Goal: Task Accomplishment & Management: Manage account settings

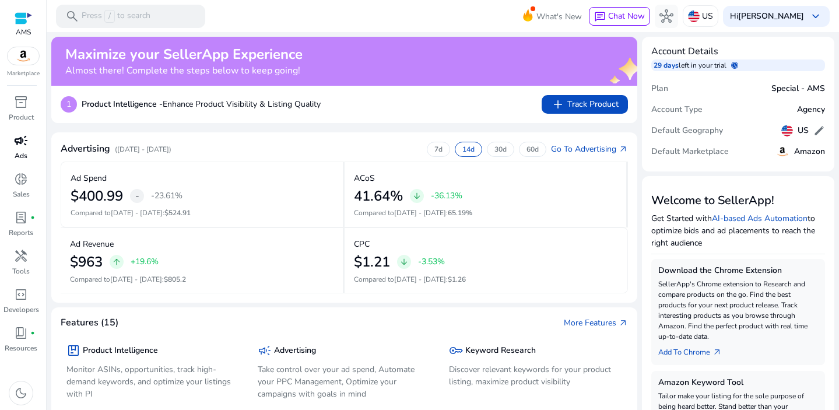
click at [16, 151] on p "Ads" at bounding box center [21, 155] width 13 height 10
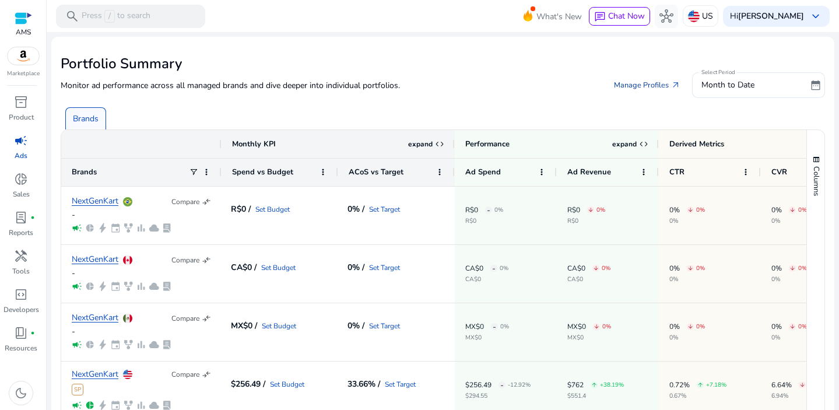
click at [642, 85] on link "Manage Profiles arrow_outward" at bounding box center [647, 85] width 85 height 21
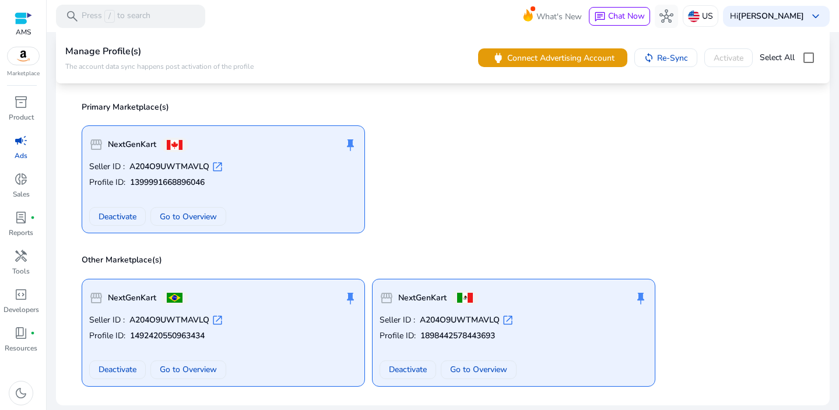
scroll to position [19, 0]
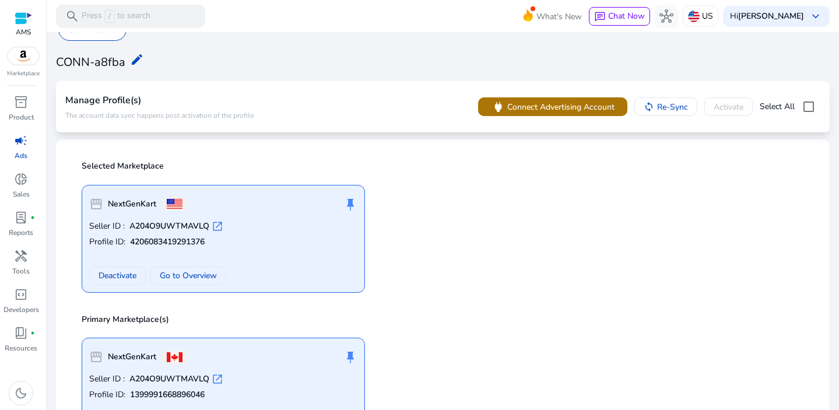
click at [554, 111] on span "Connect Advertising Account" at bounding box center [560, 107] width 107 height 12
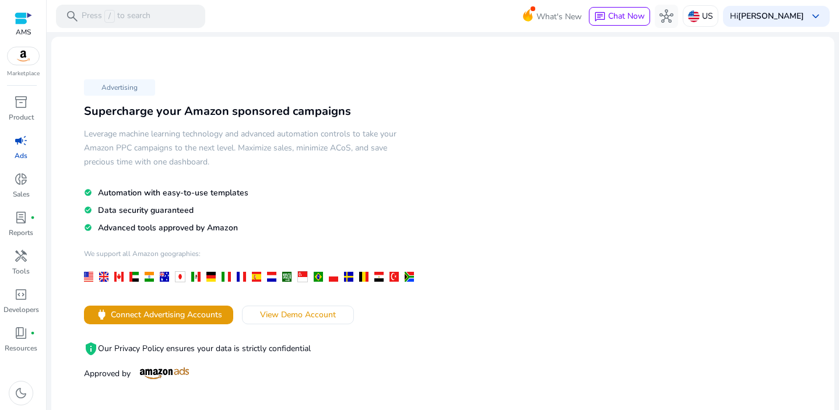
click at [14, 145] on span "campaign" at bounding box center [21, 140] width 14 height 14
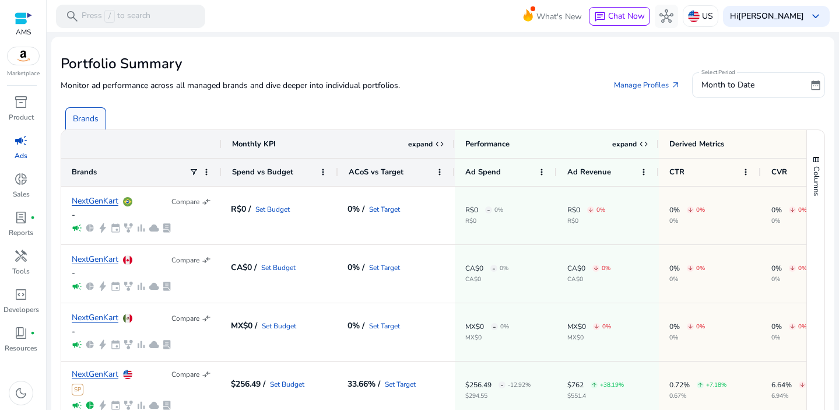
scroll to position [87, 0]
click at [19, 136] on span "campaign" at bounding box center [21, 140] width 14 height 14
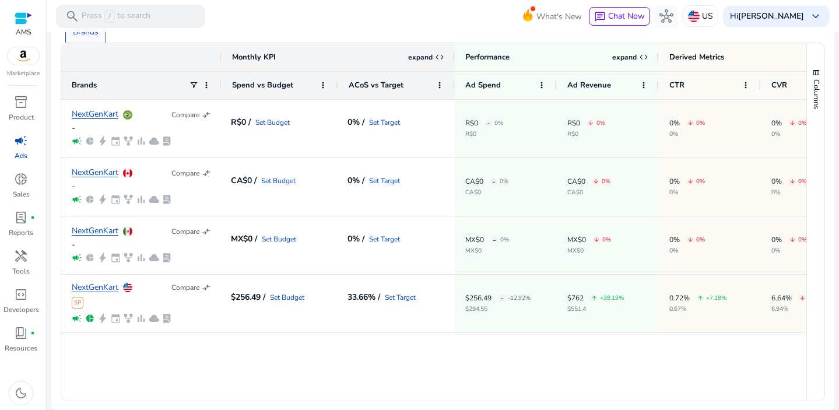
click at [17, 50] on img at bounding box center [23, 55] width 31 height 17
click at [21, 17] on div at bounding box center [23, 18] width 17 height 13
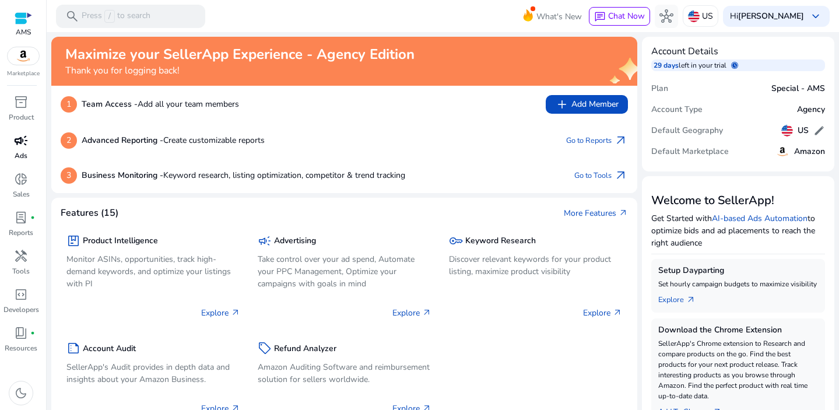
click at [14, 139] on span "campaign" at bounding box center [21, 140] width 14 height 14
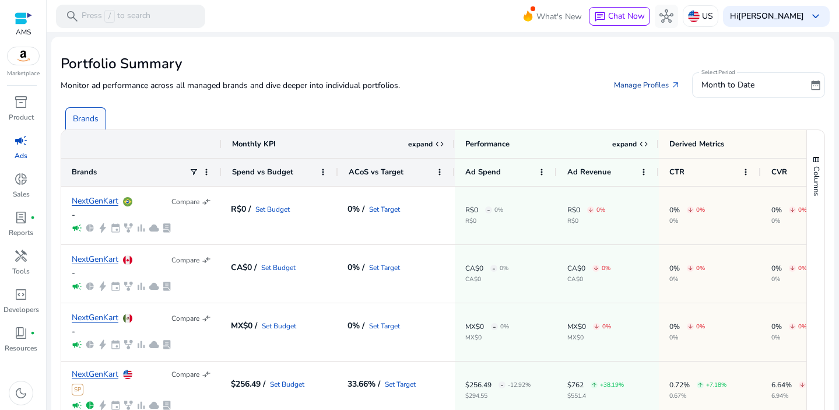
click at [630, 84] on link "Manage Profiles arrow_outward" at bounding box center [647, 85] width 85 height 21
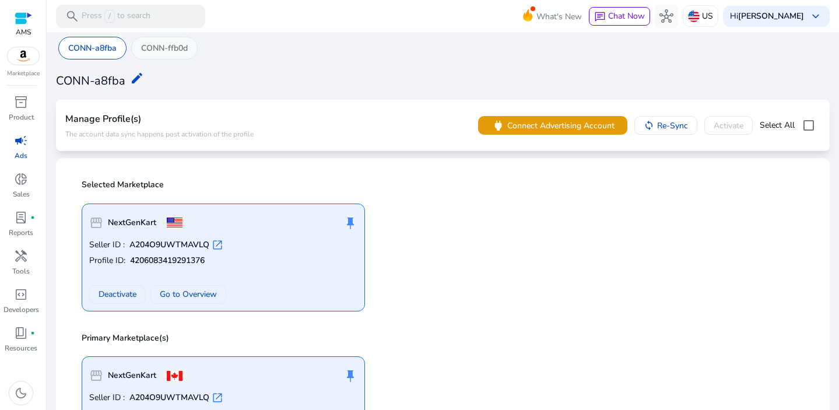
click at [165, 51] on p "CONN-ffb0d" at bounding box center [164, 48] width 47 height 12
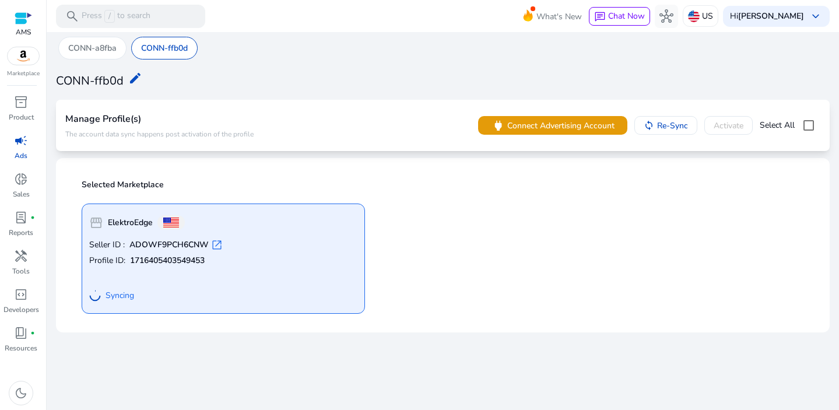
click at [279, 263] on p "Profile ID: 1716405403549453" at bounding box center [223, 261] width 268 height 12
click at [84, 59] on div "CONN-a8fba CONN-ffb0d CONN-ffb0d edit Manage Profile(s) The account data sync h…" at bounding box center [442, 184] width 783 height 305
click at [85, 52] on p "CONN-a8fba" at bounding box center [92, 48] width 48 height 12
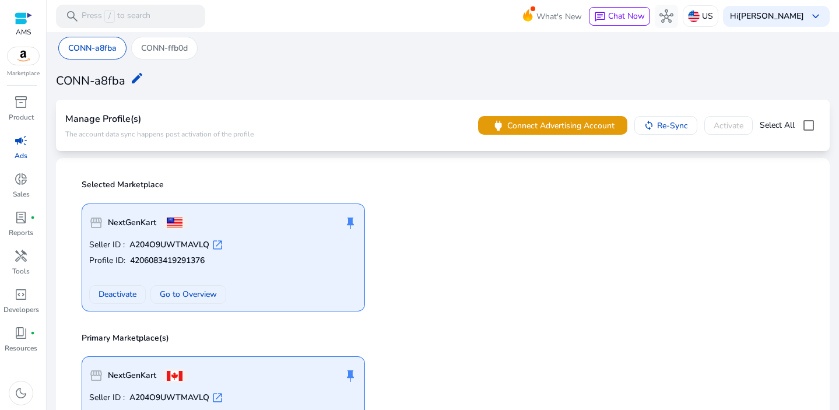
click at [27, 142] on div "campaign" at bounding box center [21, 140] width 33 height 19
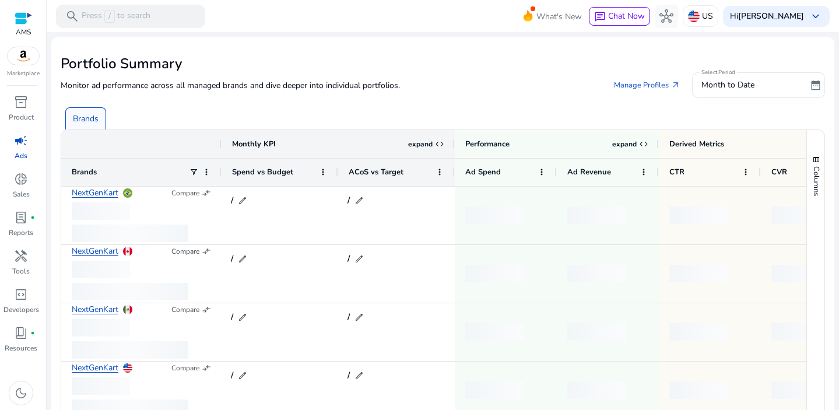
click at [14, 142] on span "campaign" at bounding box center [21, 140] width 14 height 14
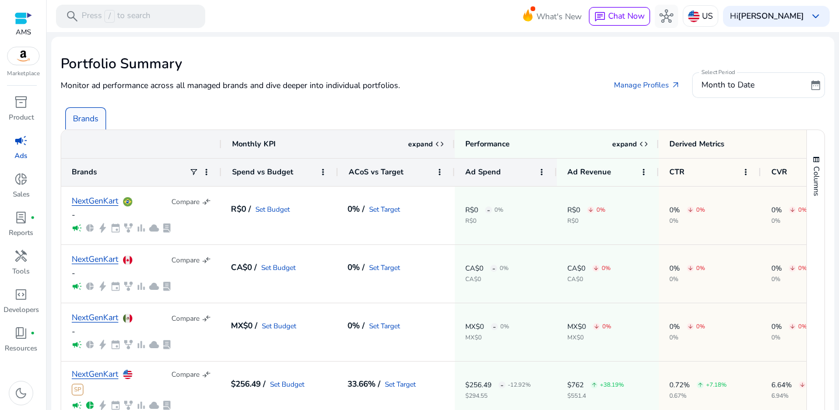
click at [518, 168] on div "Ad Spend" at bounding box center [499, 172] width 68 height 22
click at [195, 172] on span at bounding box center [193, 171] width 9 height 9
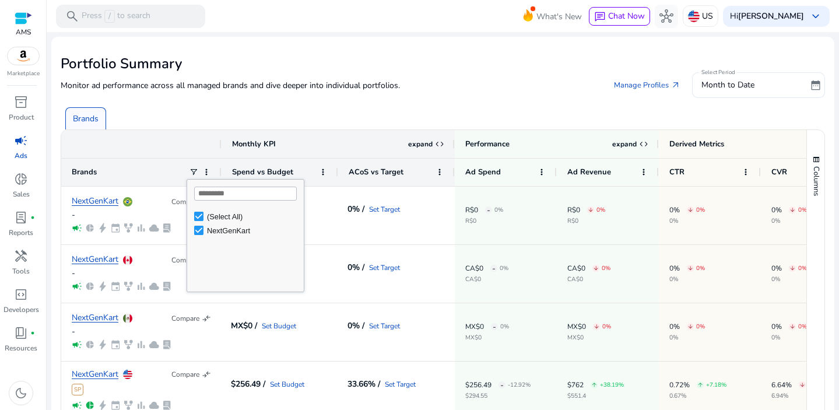
click at [237, 95] on div "Monitor ad performance across all managed brands and dive deeper into individua…" at bounding box center [443, 85] width 764 height 26
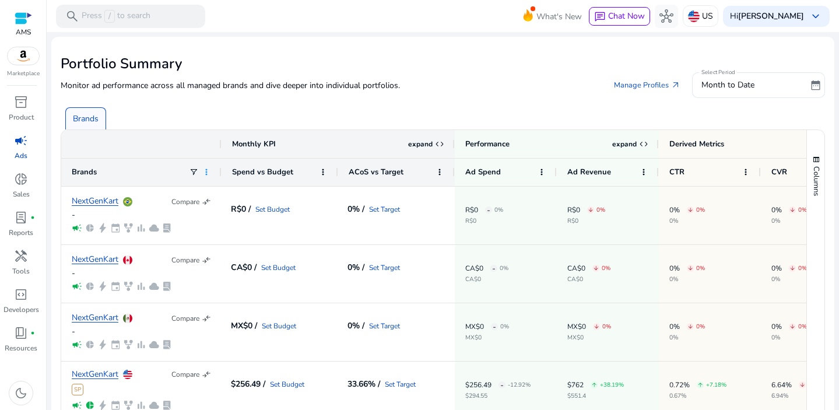
click at [205, 174] on span at bounding box center [206, 171] width 9 height 9
click at [414, 114] on div "Brands" at bounding box center [445, 113] width 769 height 31
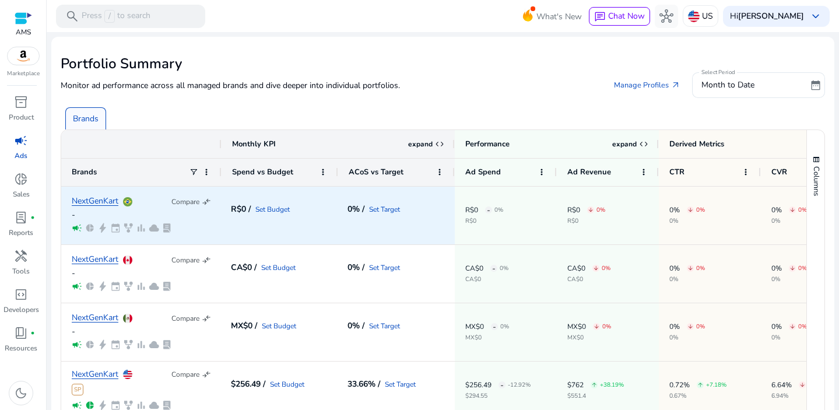
scroll to position [87, 0]
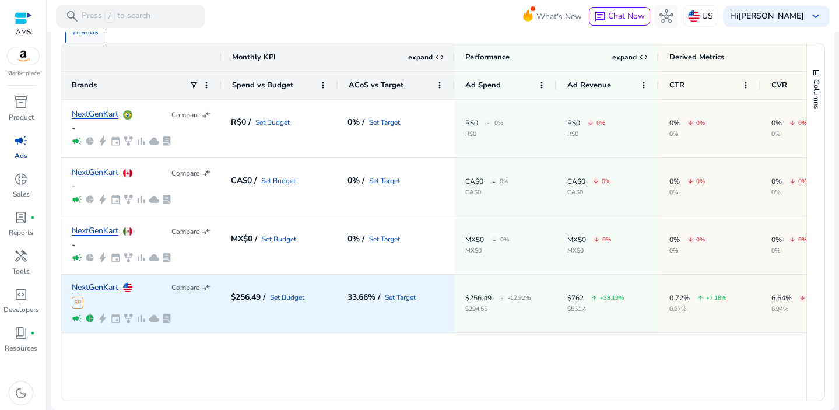
click at [104, 286] on link "NextGenKart" at bounding box center [95, 287] width 47 height 9
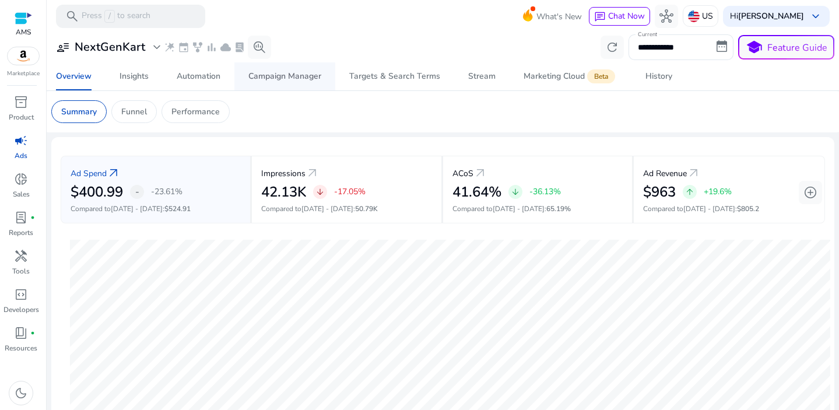
click at [306, 80] on div "Campaign Manager" at bounding box center [284, 76] width 73 height 8
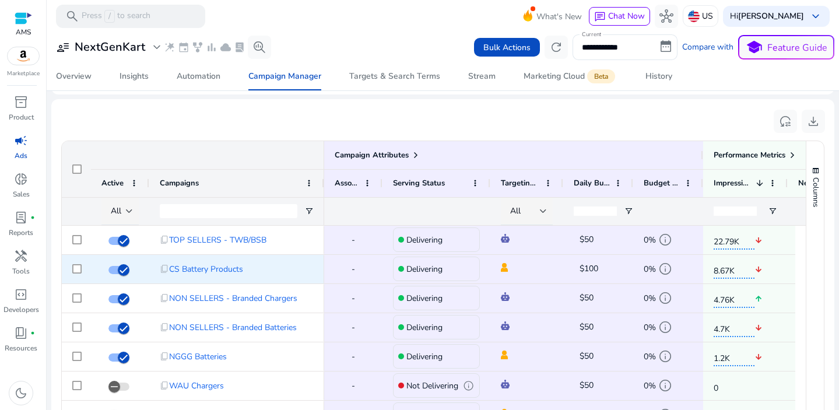
scroll to position [367, 0]
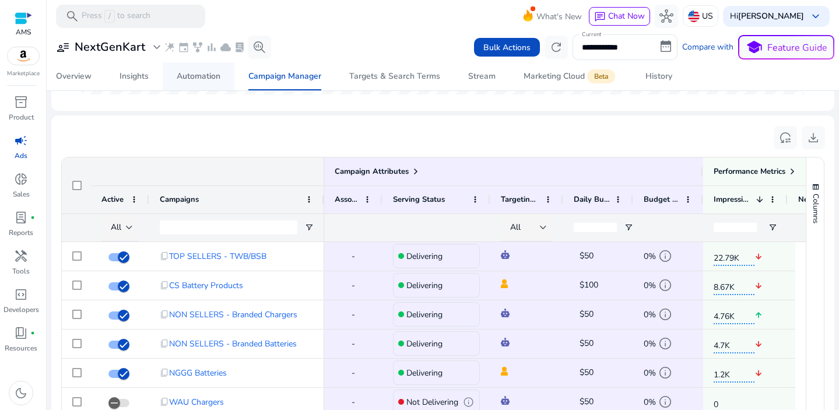
click at [200, 73] on div "Automation" at bounding box center [199, 76] width 44 height 8
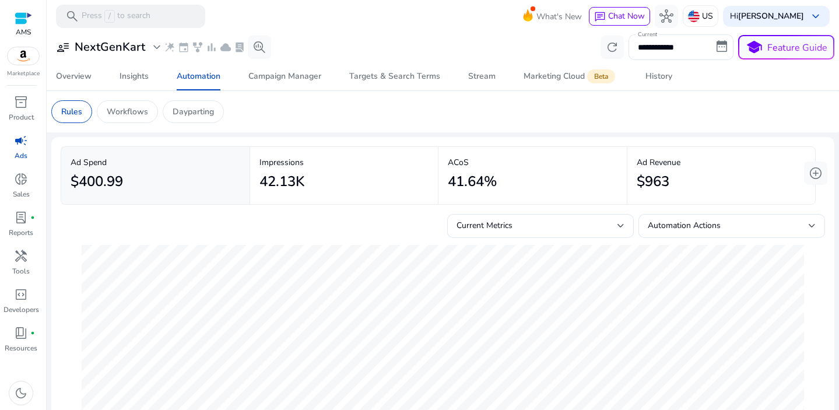
click at [27, 57] on img at bounding box center [23, 55] width 31 height 17
